Goal: Browse casually

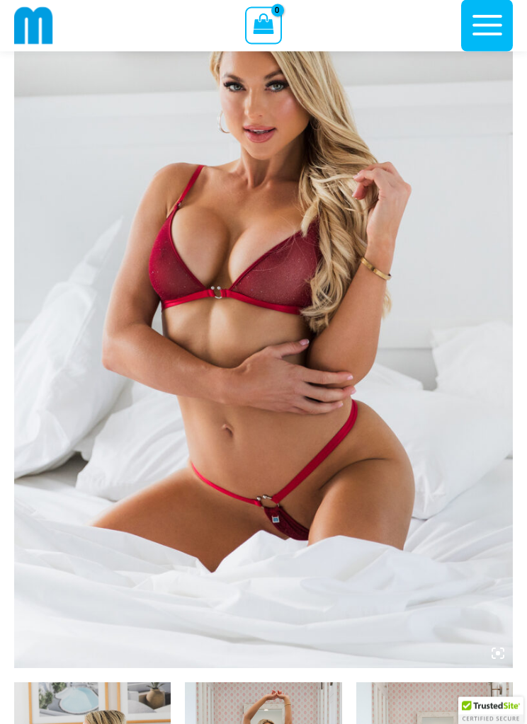
scroll to position [188, 0]
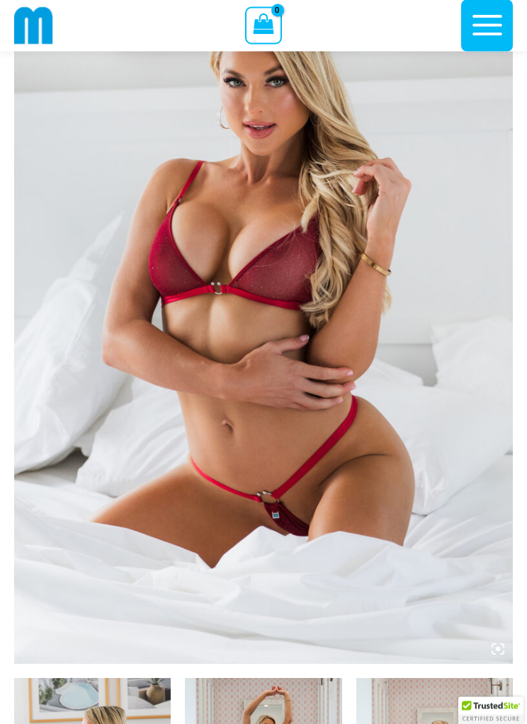
click at [338, 288] on img at bounding box center [263, 291] width 498 height 748
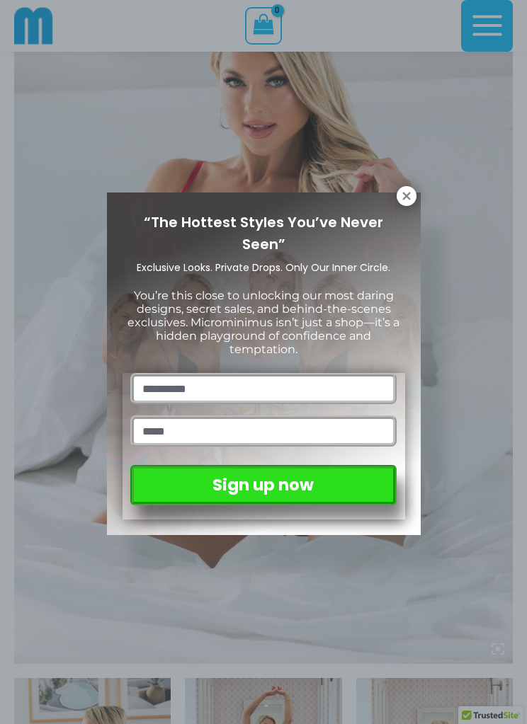
click at [409, 193] on icon at bounding box center [406, 196] width 8 height 8
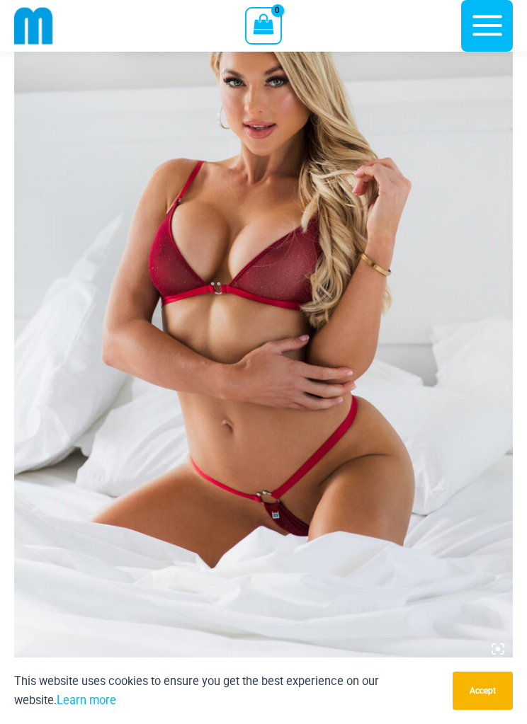
click at [284, 316] on img at bounding box center [263, 290] width 498 height 748
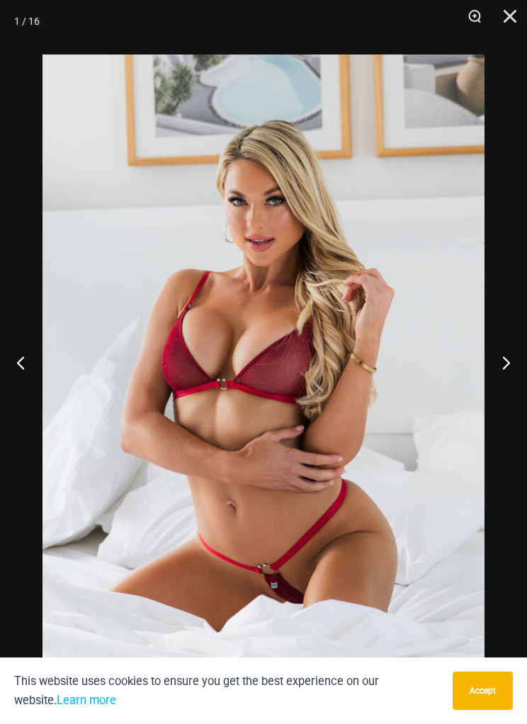
click at [515, 384] on button "Next" at bounding box center [500, 362] width 53 height 71
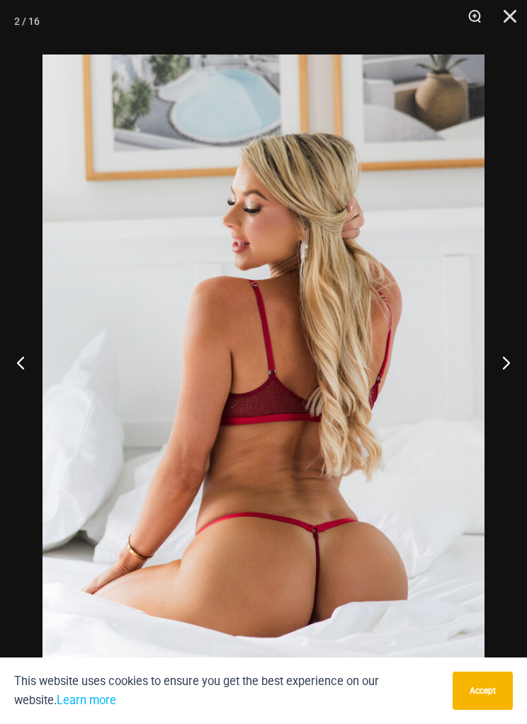
click at [517, 383] on button "Next" at bounding box center [500, 362] width 53 height 71
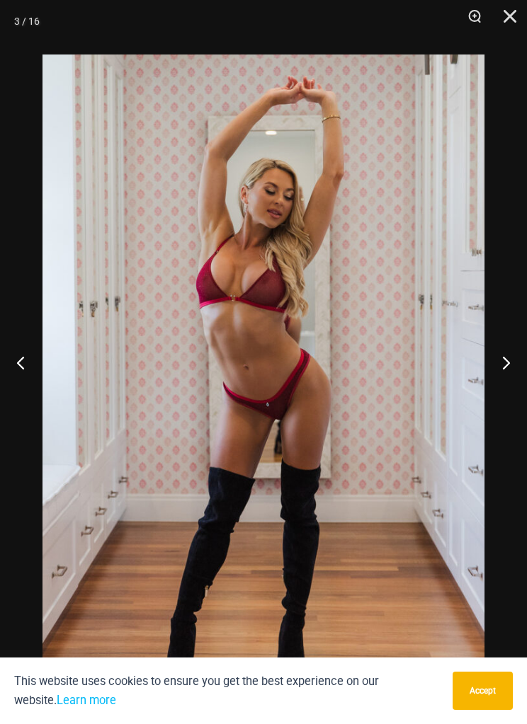
click at [518, 380] on button "Next" at bounding box center [500, 362] width 53 height 71
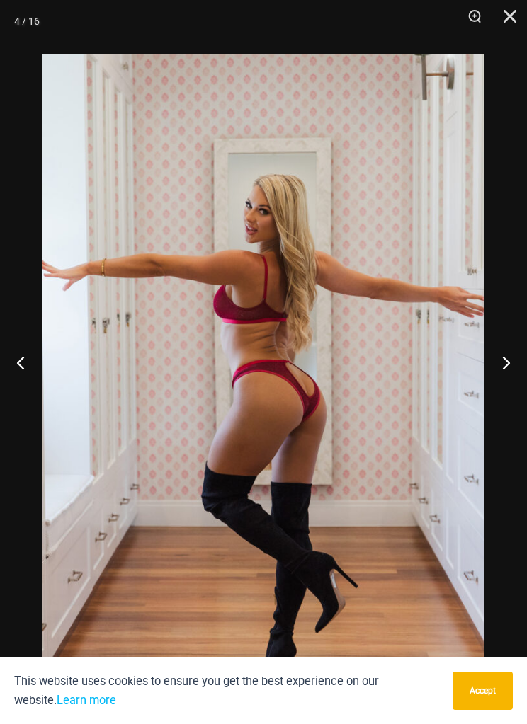
click at [520, 376] on button "Next" at bounding box center [500, 362] width 53 height 71
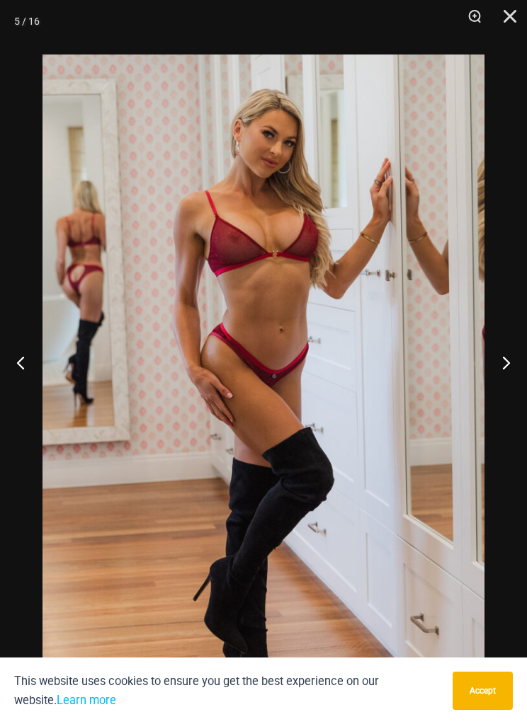
click at [518, 374] on button "Next" at bounding box center [500, 362] width 53 height 71
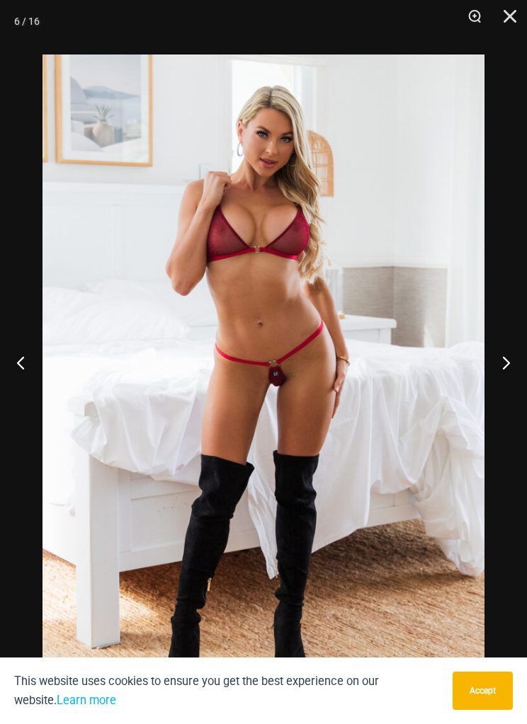
click at [518, 373] on button "Next" at bounding box center [500, 362] width 53 height 71
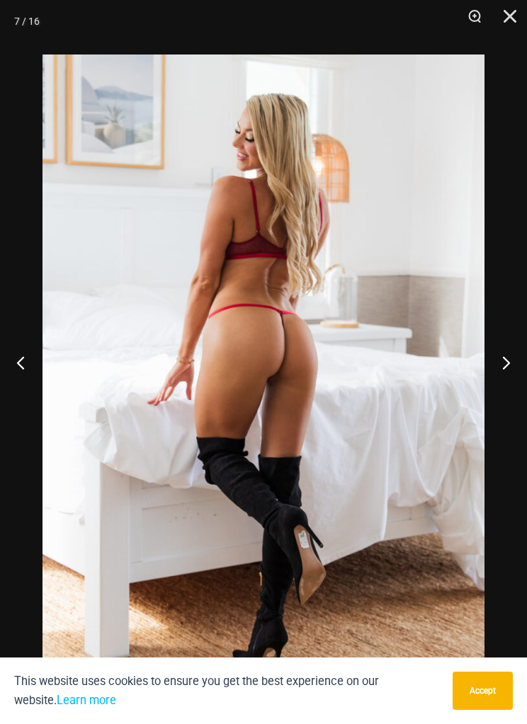
click at [517, 372] on button "Next" at bounding box center [500, 362] width 53 height 71
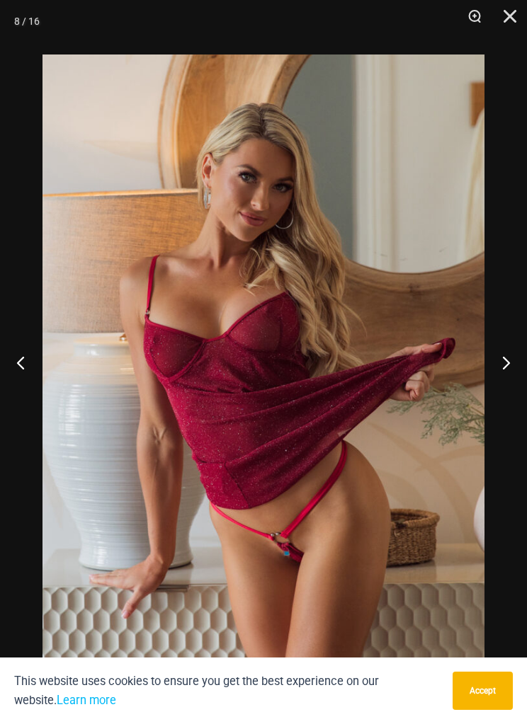
click at [515, 376] on button "Next" at bounding box center [500, 362] width 53 height 71
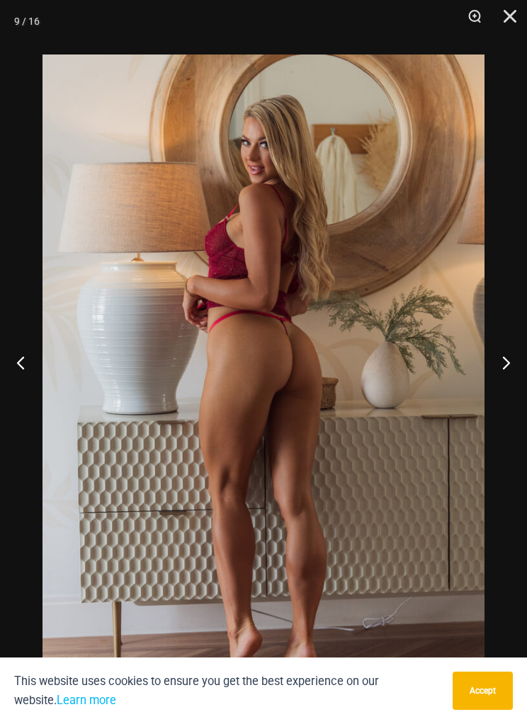
click at [515, 375] on button "Next" at bounding box center [500, 362] width 53 height 71
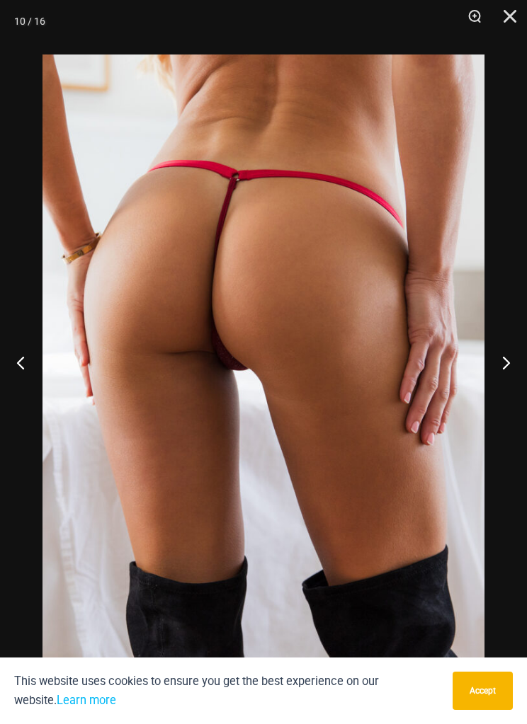
click at [520, 375] on button "Next" at bounding box center [500, 362] width 53 height 71
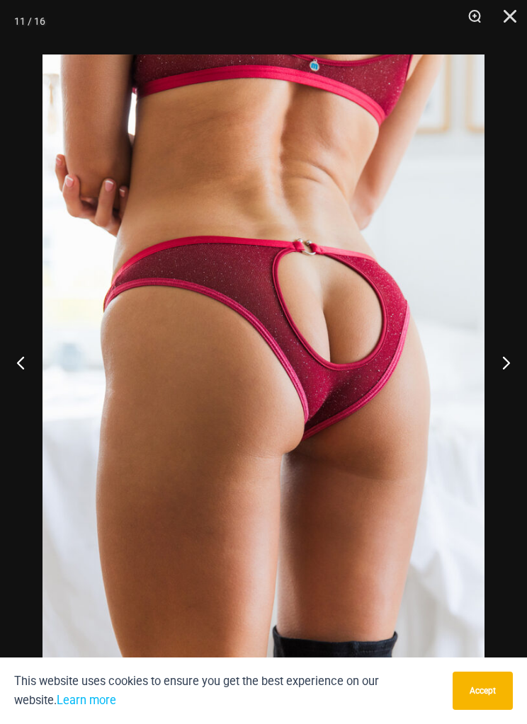
click at [447, 348] on img at bounding box center [263, 386] width 442 height 663
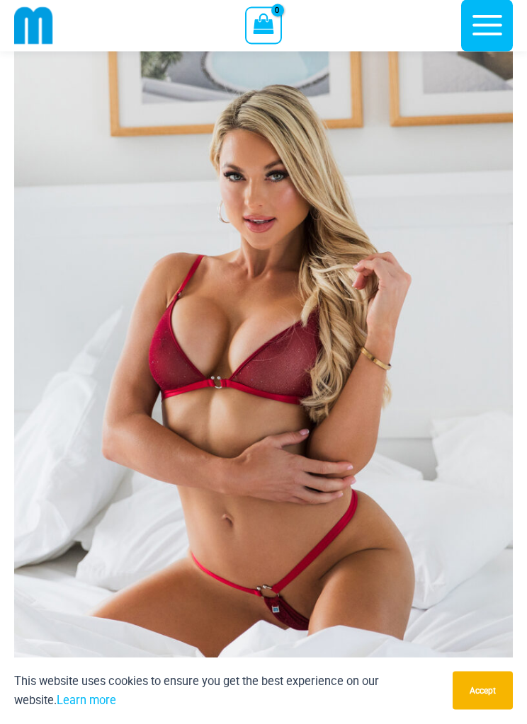
scroll to position [0, 0]
